Goal: Task Accomplishment & Management: Use online tool/utility

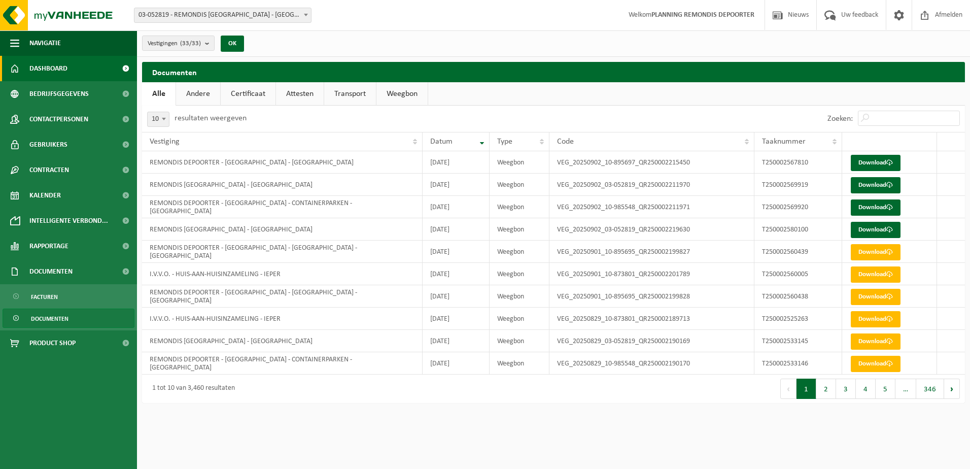
click at [54, 75] on span "Dashboard" at bounding box center [48, 68] width 38 height 25
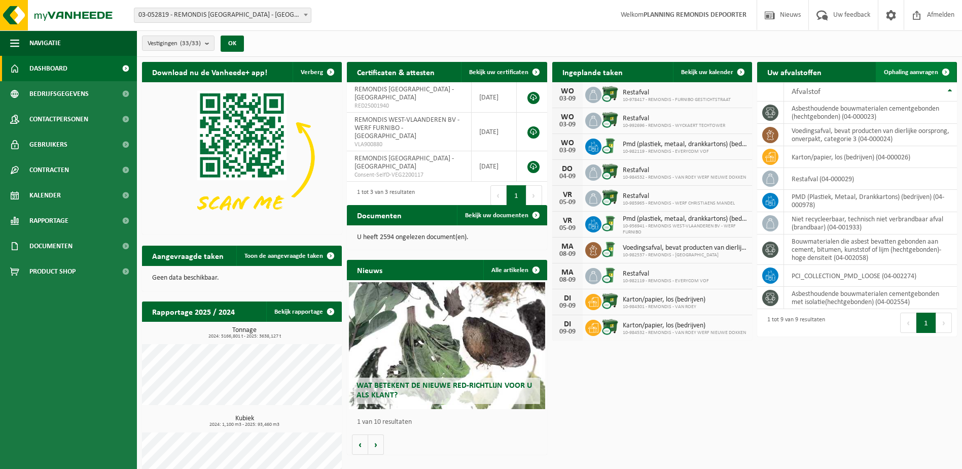
click at [909, 72] on span "Ophaling aanvragen" at bounding box center [911, 72] width 54 height 7
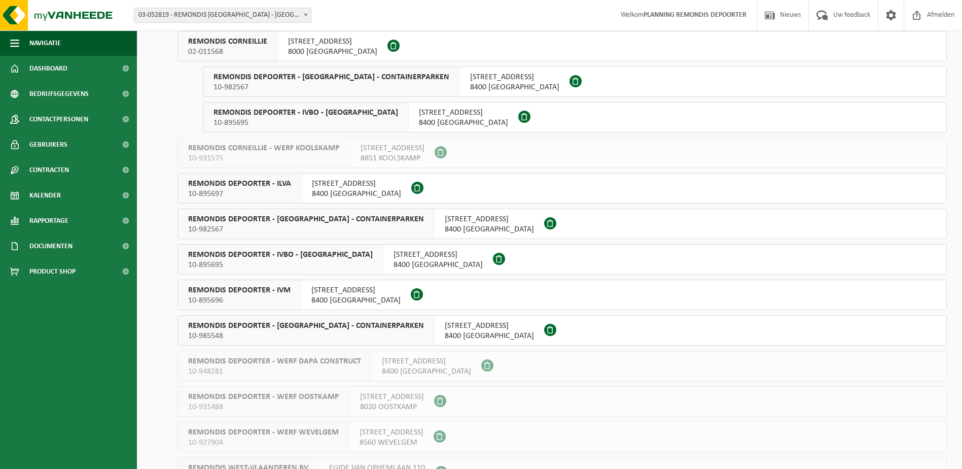
scroll to position [838, 0]
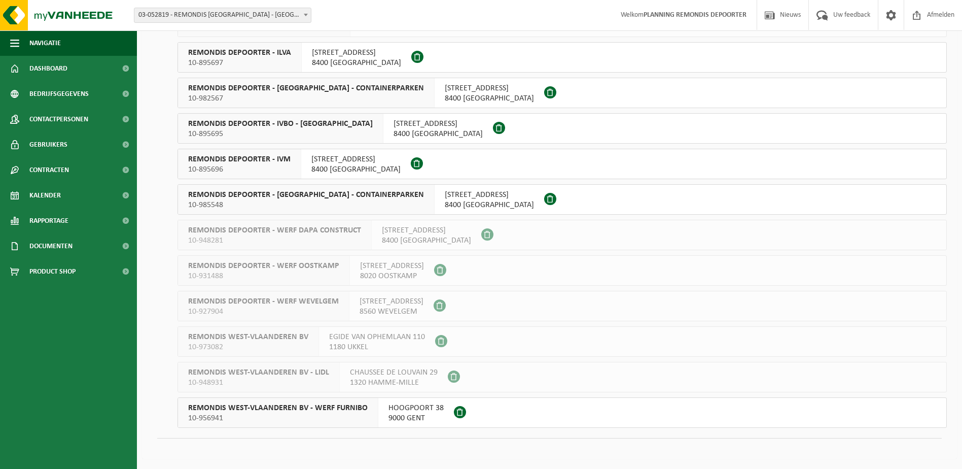
click at [254, 196] on span "REMONDIS DEPOORTER - IVOO - CONTAINERPARKEN" at bounding box center [306, 195] width 236 height 10
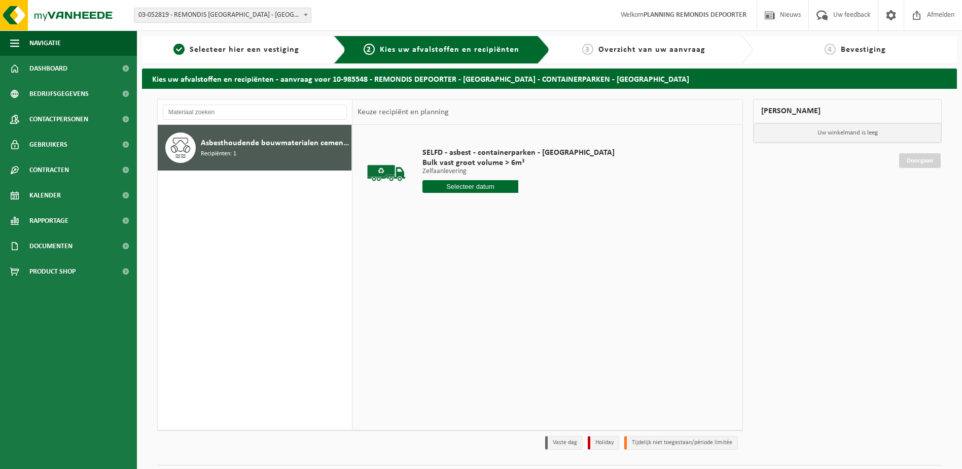
click at [448, 189] on input "text" at bounding box center [470, 186] width 96 height 13
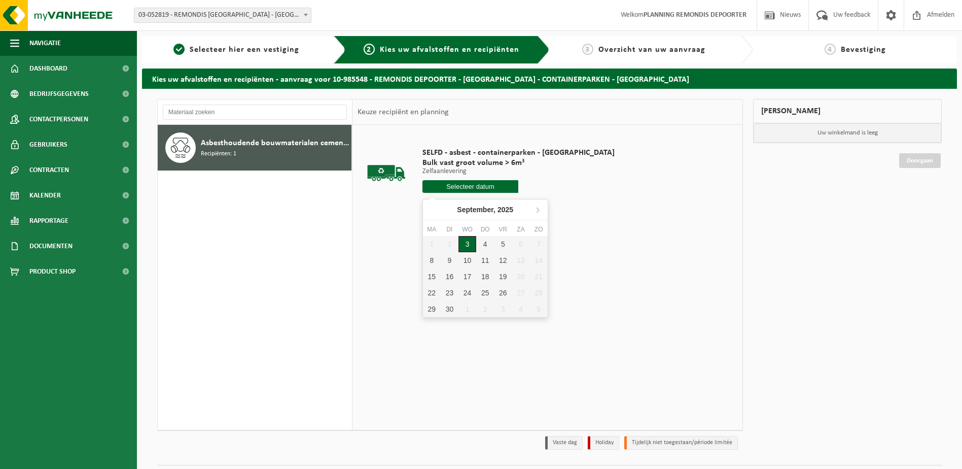
click at [468, 242] on div "3" at bounding box center [467, 244] width 18 height 16
type input "Van 2025-09-03"
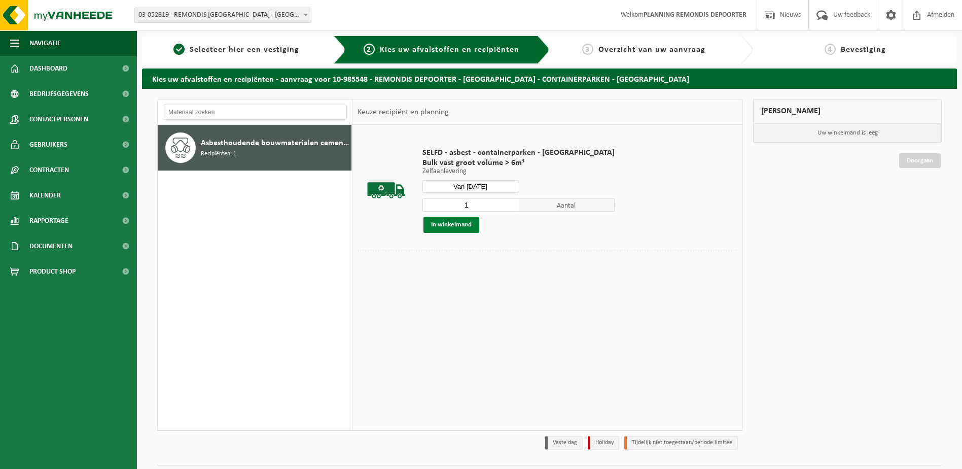
click at [443, 228] on button "In winkelmand" at bounding box center [451, 225] width 56 height 16
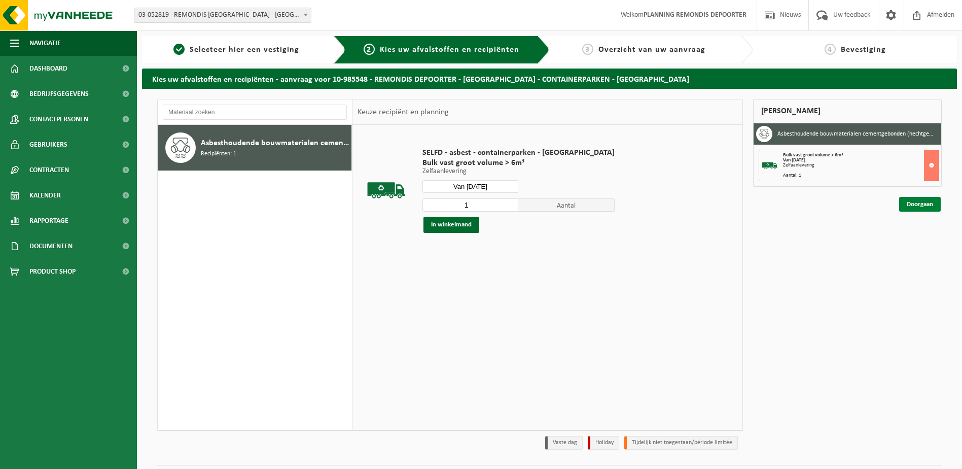
click at [935, 201] on link "Doorgaan" at bounding box center [920, 204] width 42 height 15
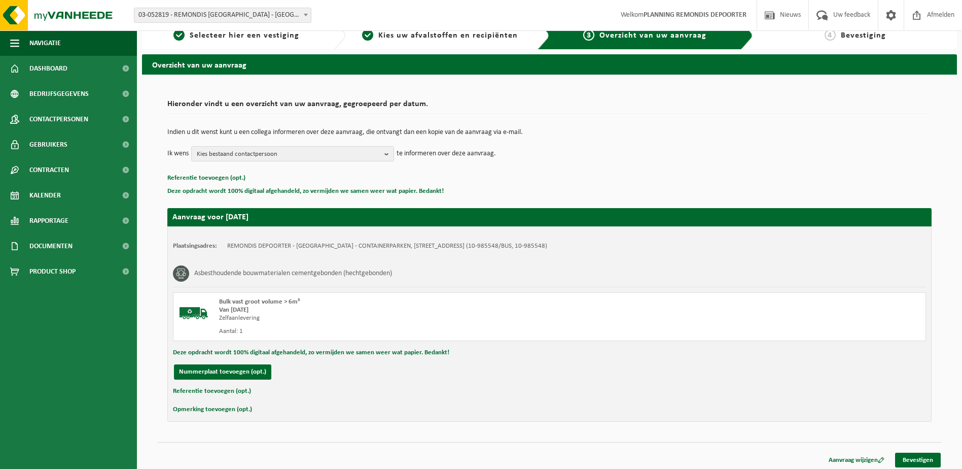
scroll to position [18, 0]
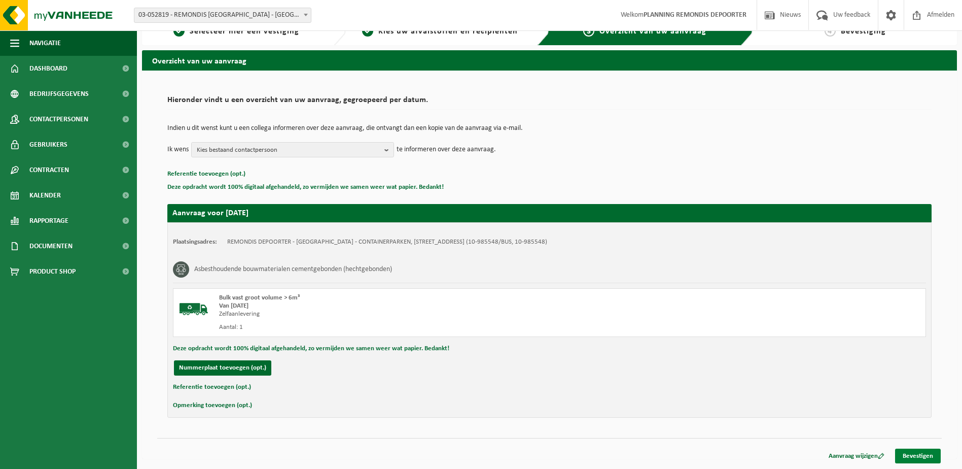
click at [919, 450] on link "Bevestigen" at bounding box center [918, 455] width 46 height 15
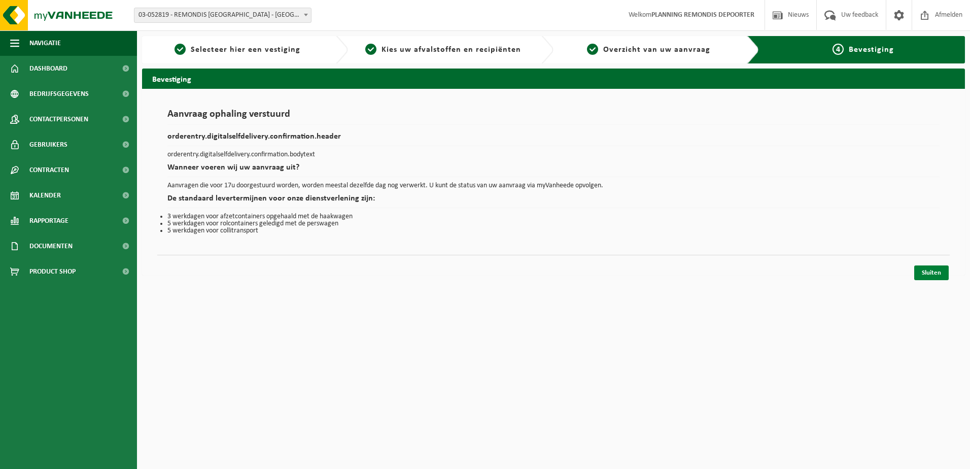
click at [923, 267] on link "Sluiten" at bounding box center [931, 272] width 34 height 15
